Goal: Ask a question

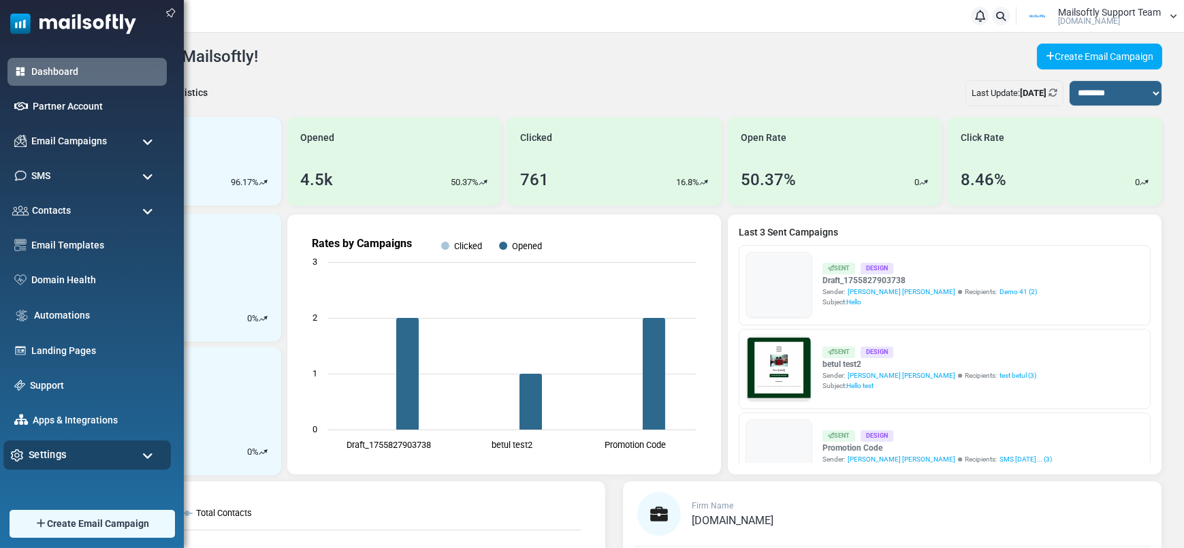
click at [50, 465] on div "Settings" at bounding box center [86, 455] width 167 height 29
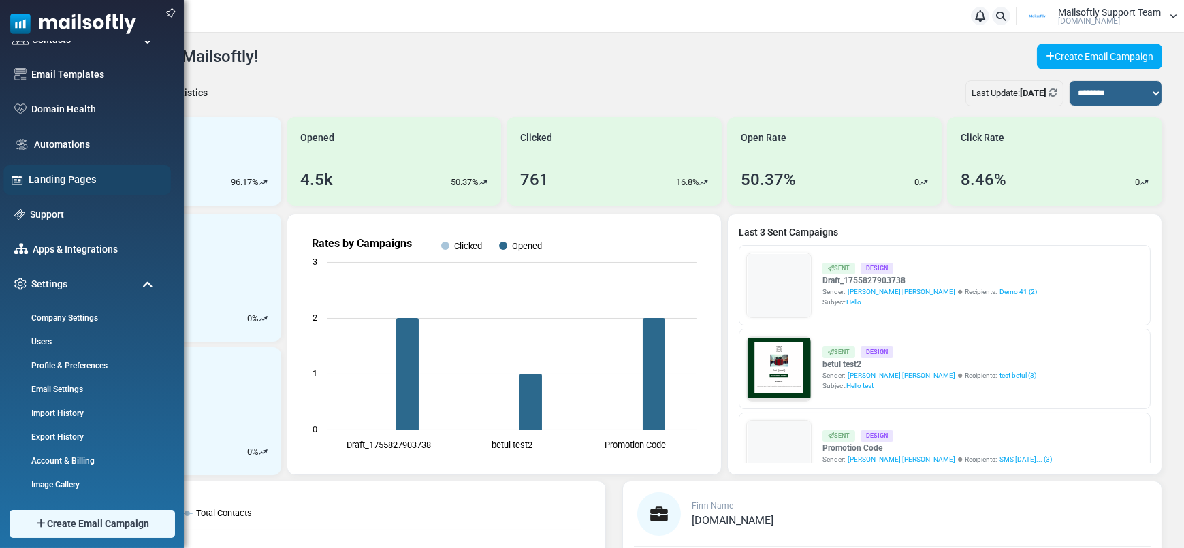
scroll to position [172, 0]
click at [39, 207] on link "Support" at bounding box center [95, 213] width 136 height 15
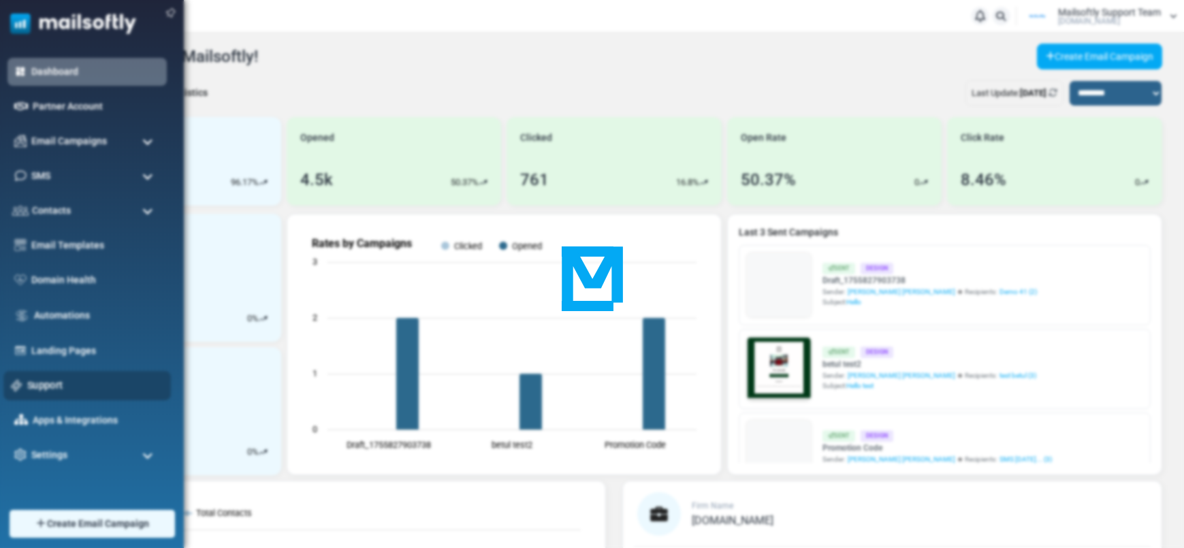
scroll to position [0, 0]
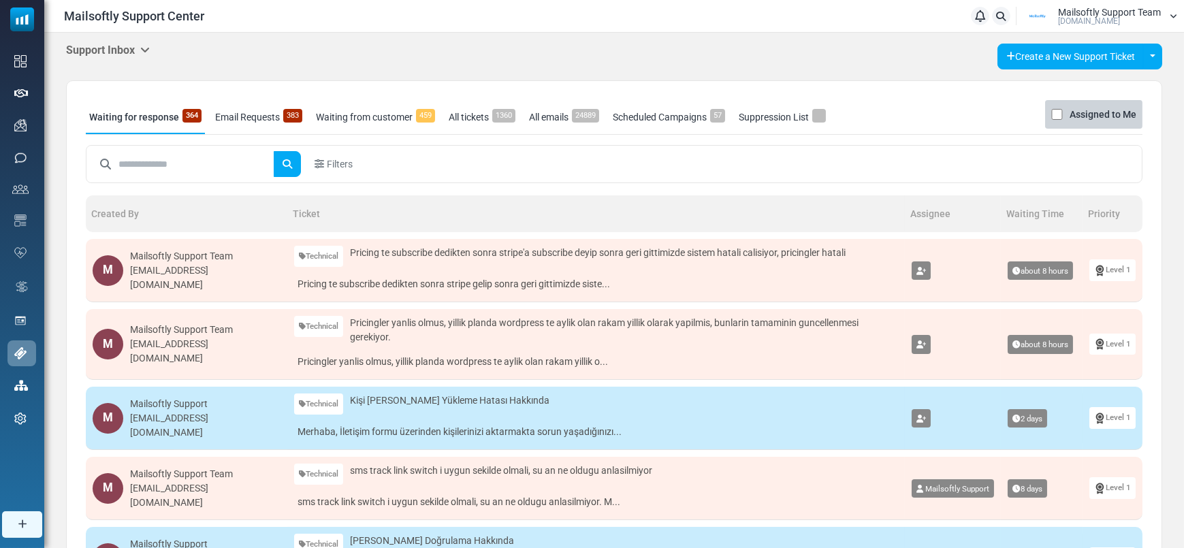
click at [185, 325] on div "Mailsoftly Support Team" at bounding box center [205, 330] width 150 height 14
click at [190, 325] on div "Mailsoftly Support Team" at bounding box center [205, 330] width 150 height 14
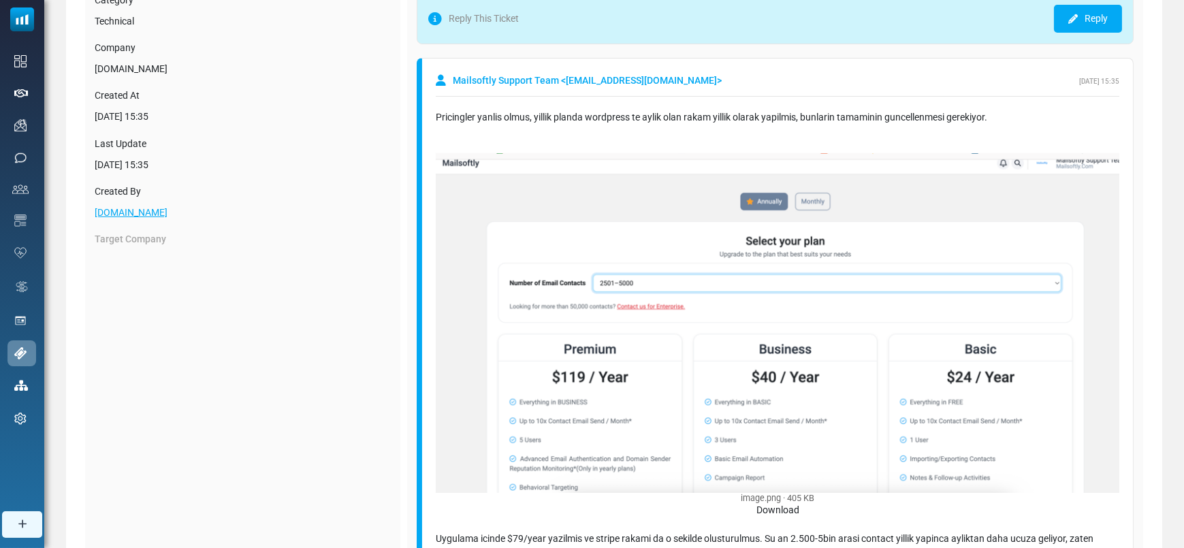
scroll to position [186, 0]
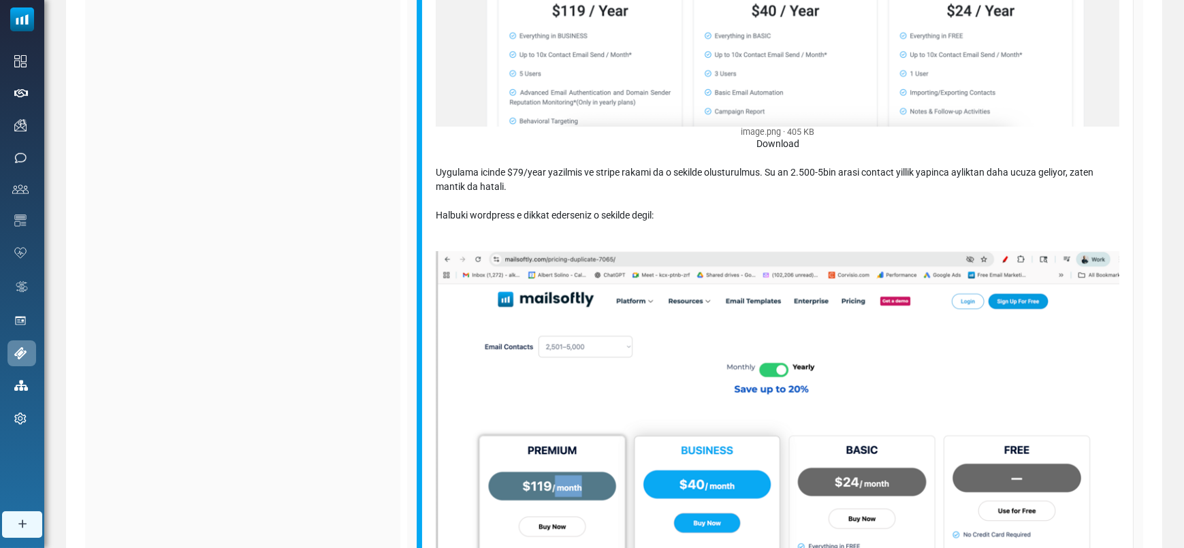
scroll to position [528, 0]
